Goal: Task Accomplishment & Management: Use online tool/utility

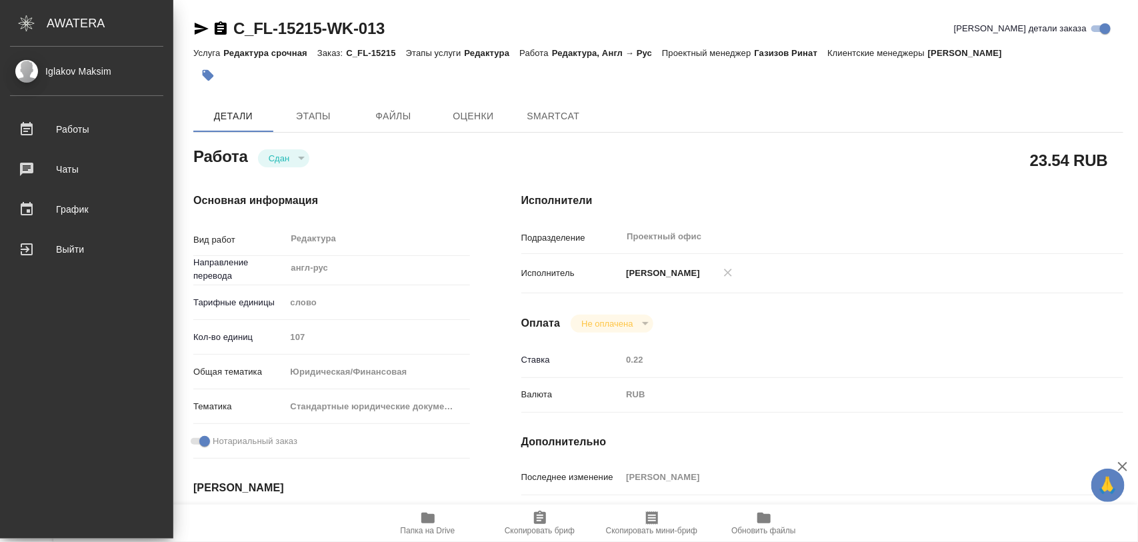
type textarea "x"
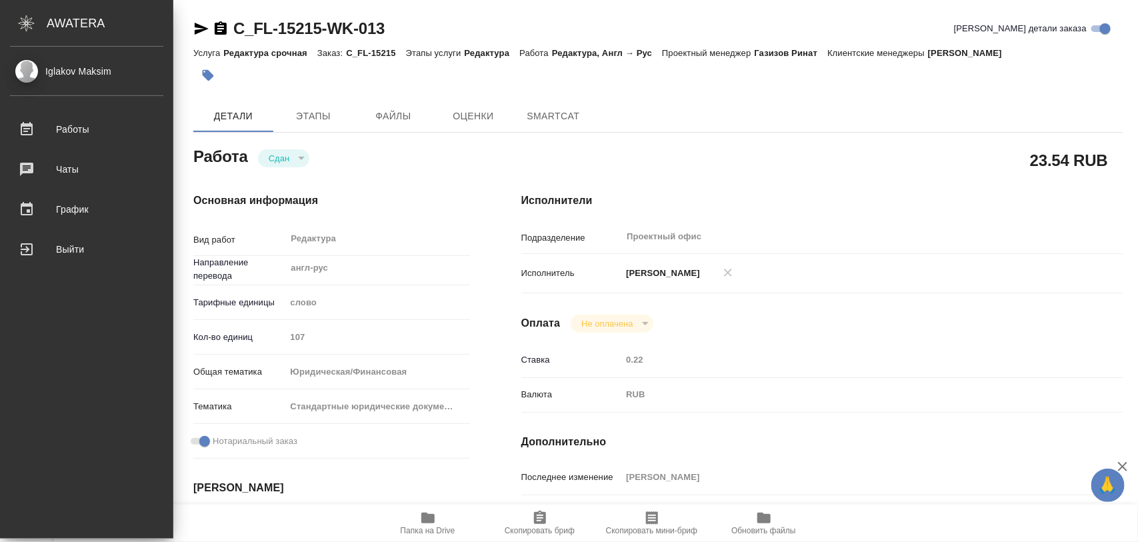
type textarea "x"
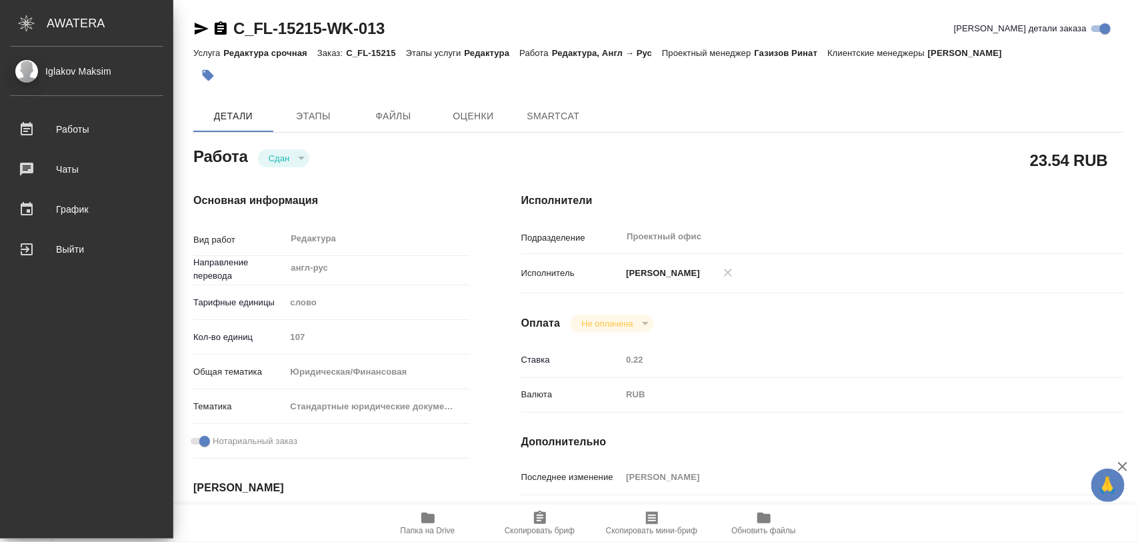
type textarea "x"
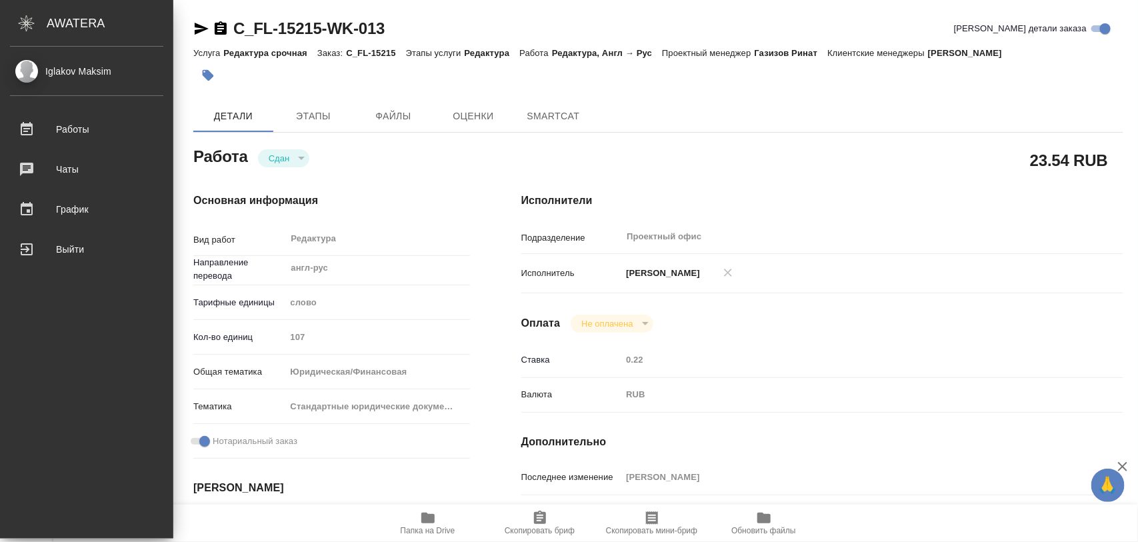
type textarea "x"
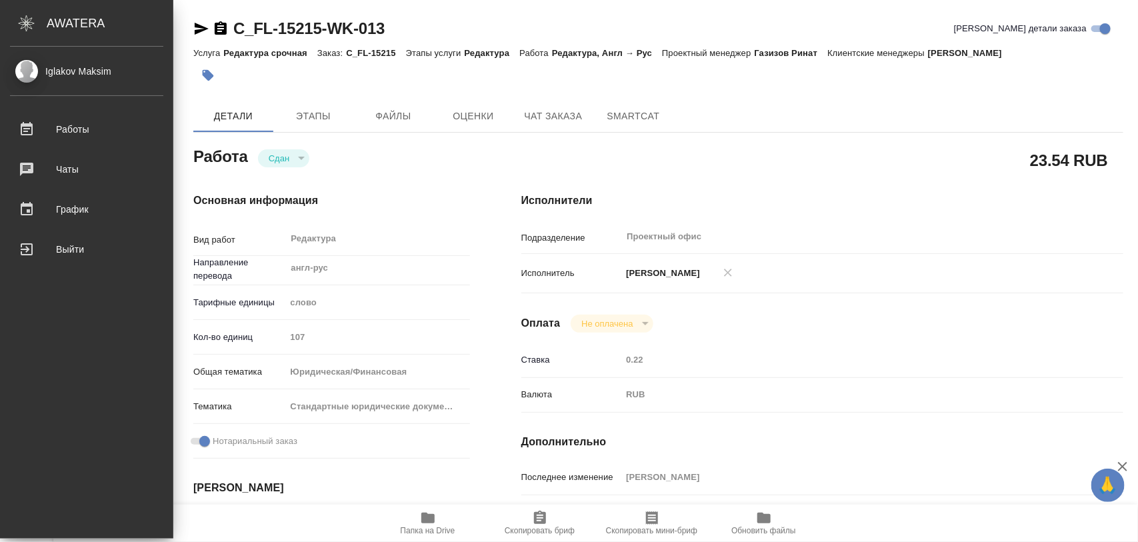
type textarea "x"
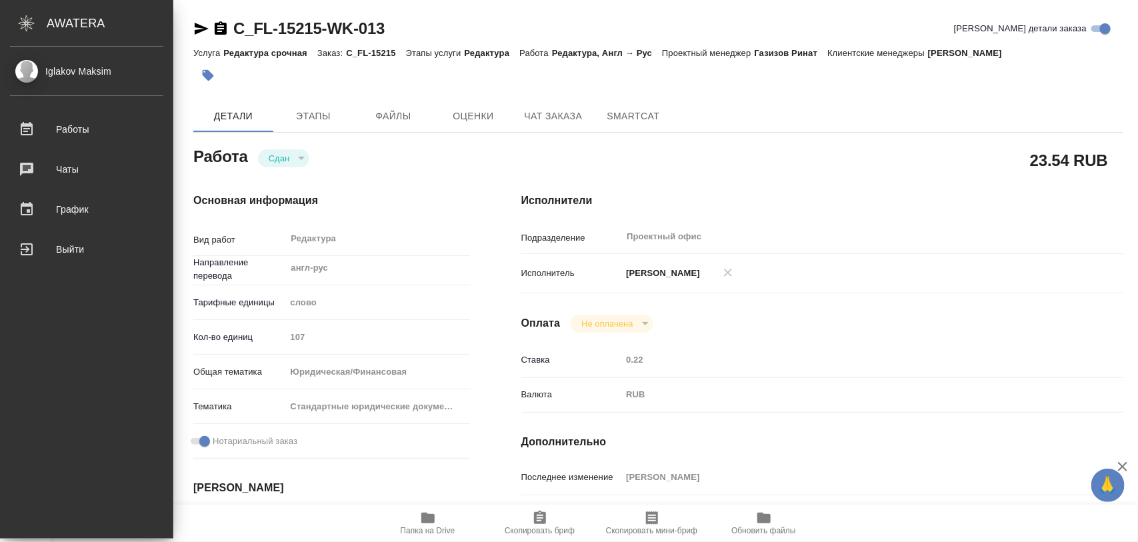
type textarea "x"
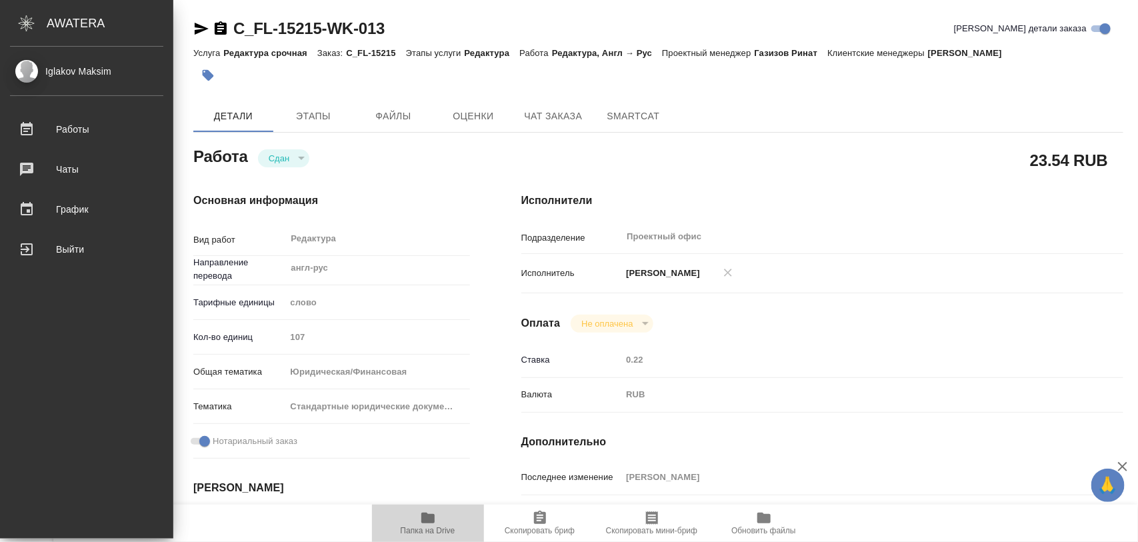
click at [424, 518] on icon "button" at bounding box center [427, 518] width 13 height 11
type textarea "x"
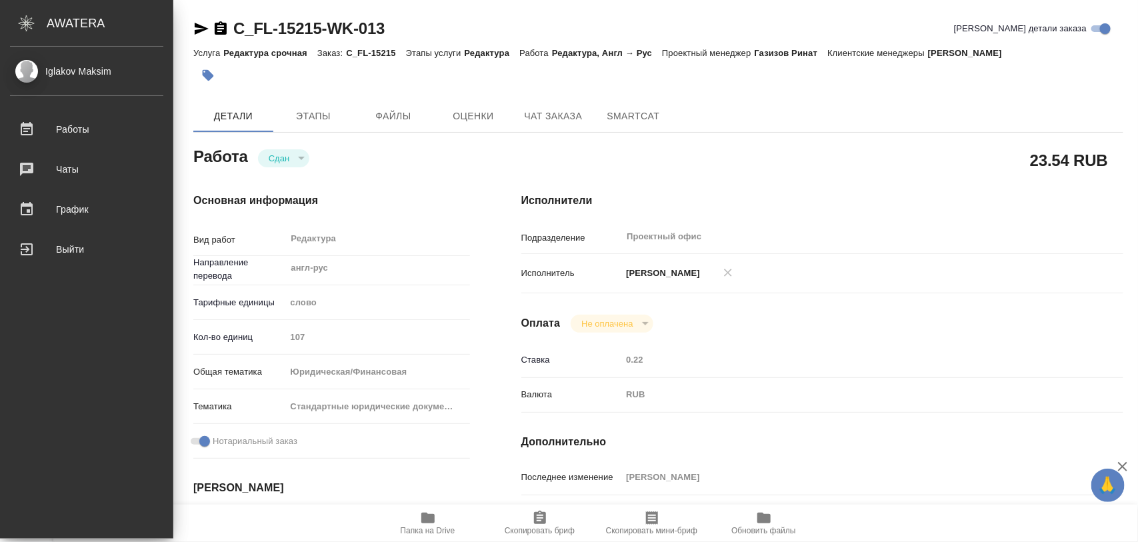
type textarea "x"
click at [24, 377] on div "Iglakov Maksim Работы 0 Чаты График Выйти" at bounding box center [86, 293] width 173 height 492
type textarea "x"
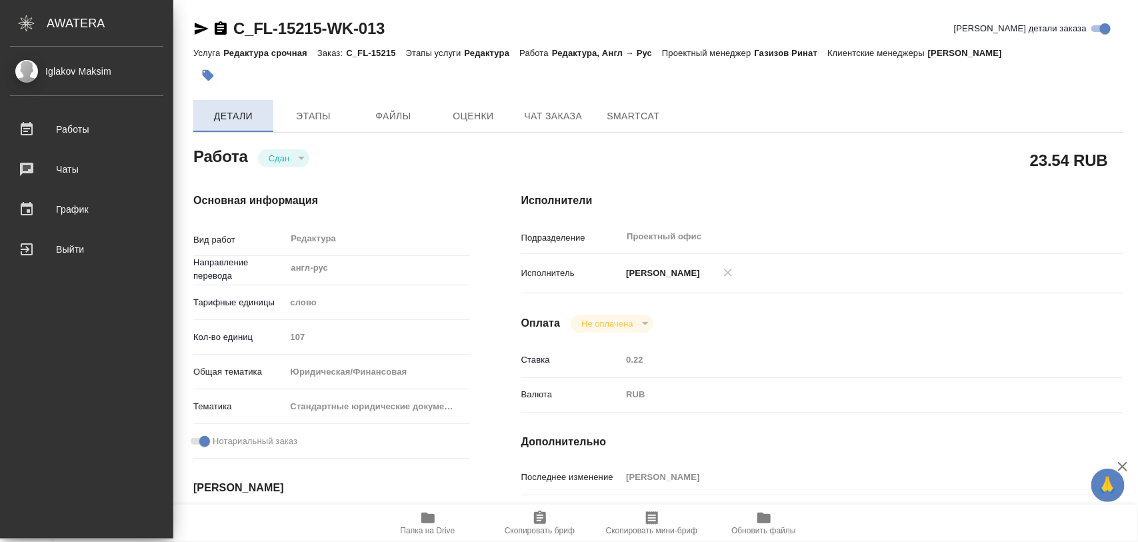
type textarea "x"
